Goal: Find specific page/section: Find specific page/section

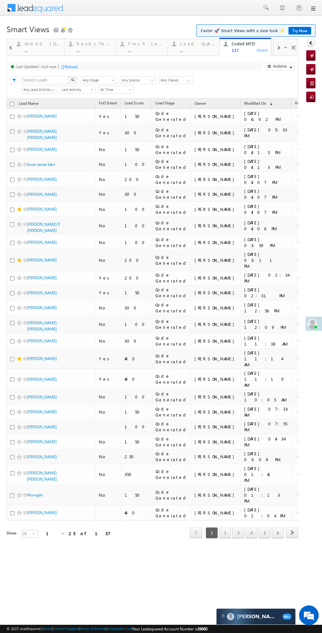
click at [310, 316] on div "Thankyou Page leads ... Details Lead Type ... Details STP Rejection Reason ... …" at bounding box center [161, 297] width 309 height 517
click at [307, 325] on span at bounding box center [312, 323] width 11 height 11
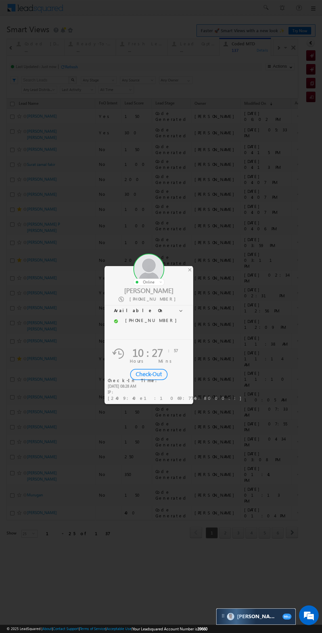
click at [152, 373] on div "Check-Out" at bounding box center [148, 374] width 37 height 11
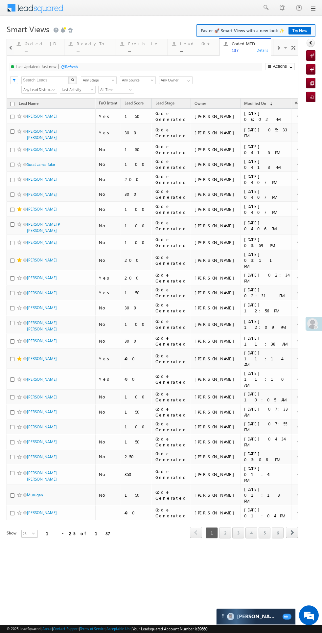
click at [36, 49] on div "..." at bounding box center [42, 50] width 35 height 5
